Goal: Task Accomplishment & Management: Use online tool/utility

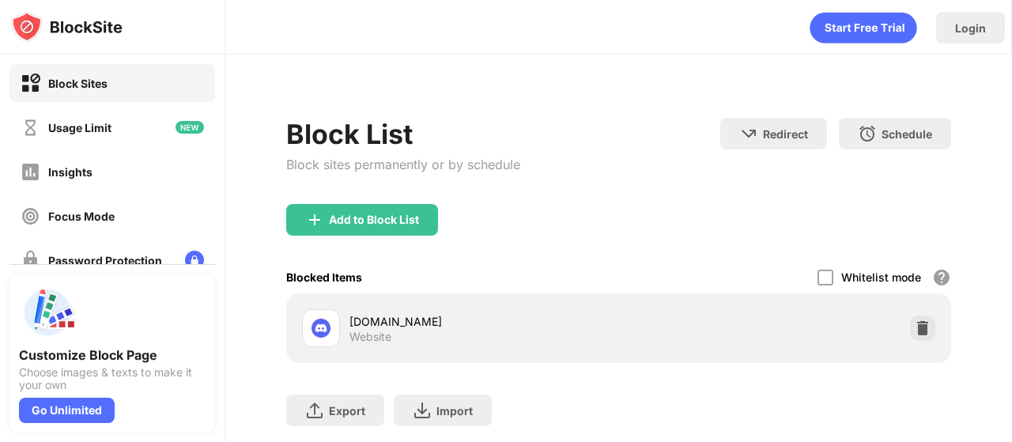
click at [372, 204] on div "Add to Block List" at bounding box center [362, 220] width 152 height 32
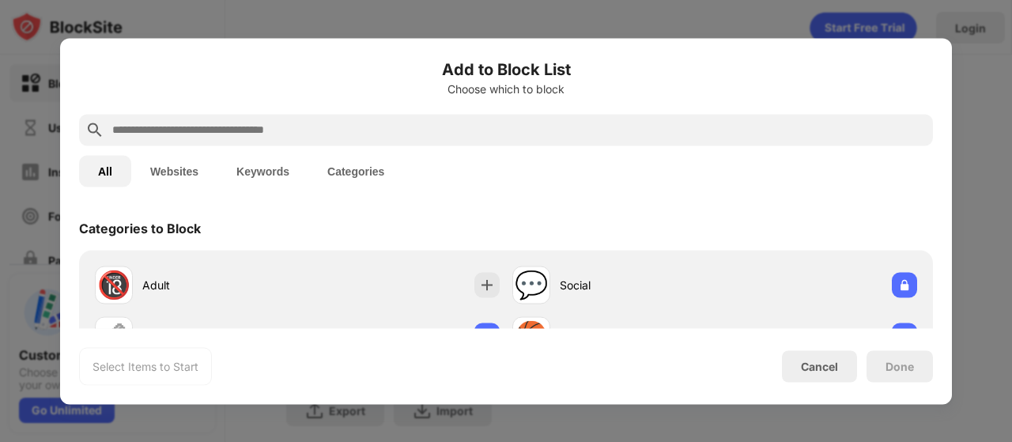
click at [392, 134] on input "text" at bounding box center [519, 129] width 816 height 19
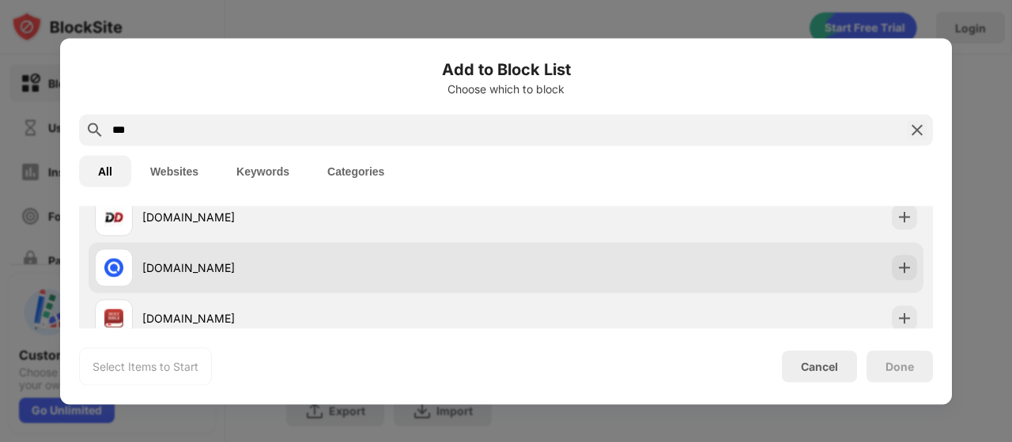
scroll to position [85, 0]
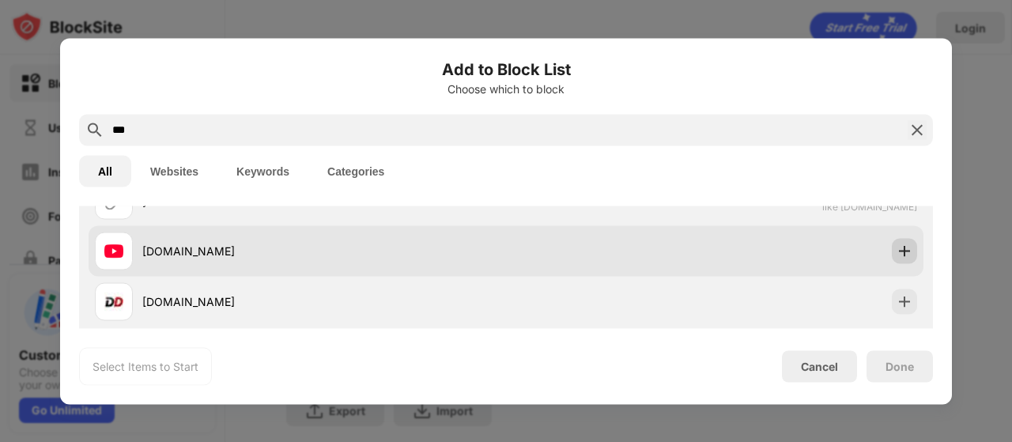
type input "***"
click at [897, 255] on img at bounding box center [905, 251] width 16 height 16
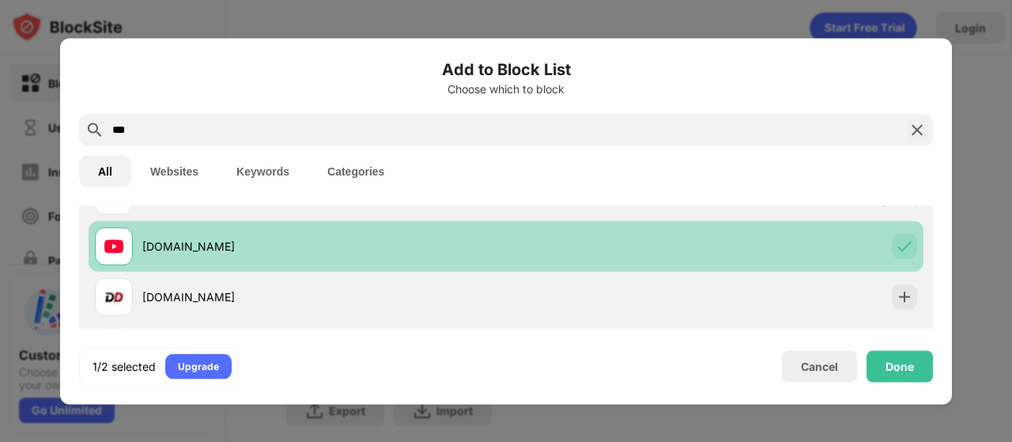
scroll to position [97, 0]
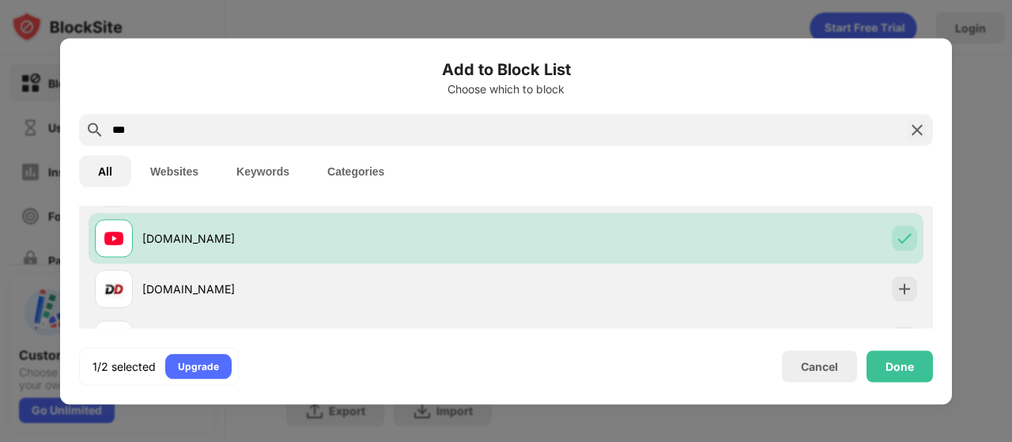
click at [910, 376] on div "Done" at bounding box center [900, 366] width 66 height 32
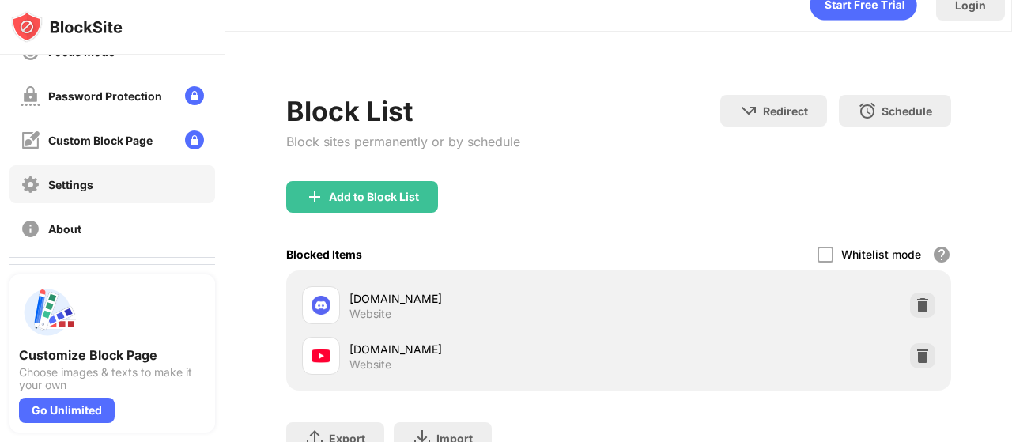
scroll to position [252, 0]
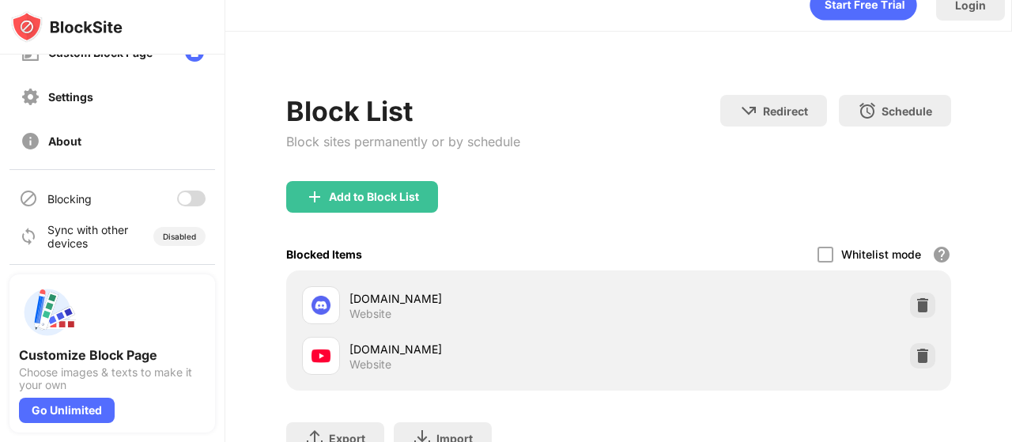
click at [196, 194] on div "Blocking" at bounding box center [112, 198] width 206 height 38
click at [185, 194] on div at bounding box center [191, 199] width 28 height 16
